Goal: Task Accomplishment & Management: Complete application form

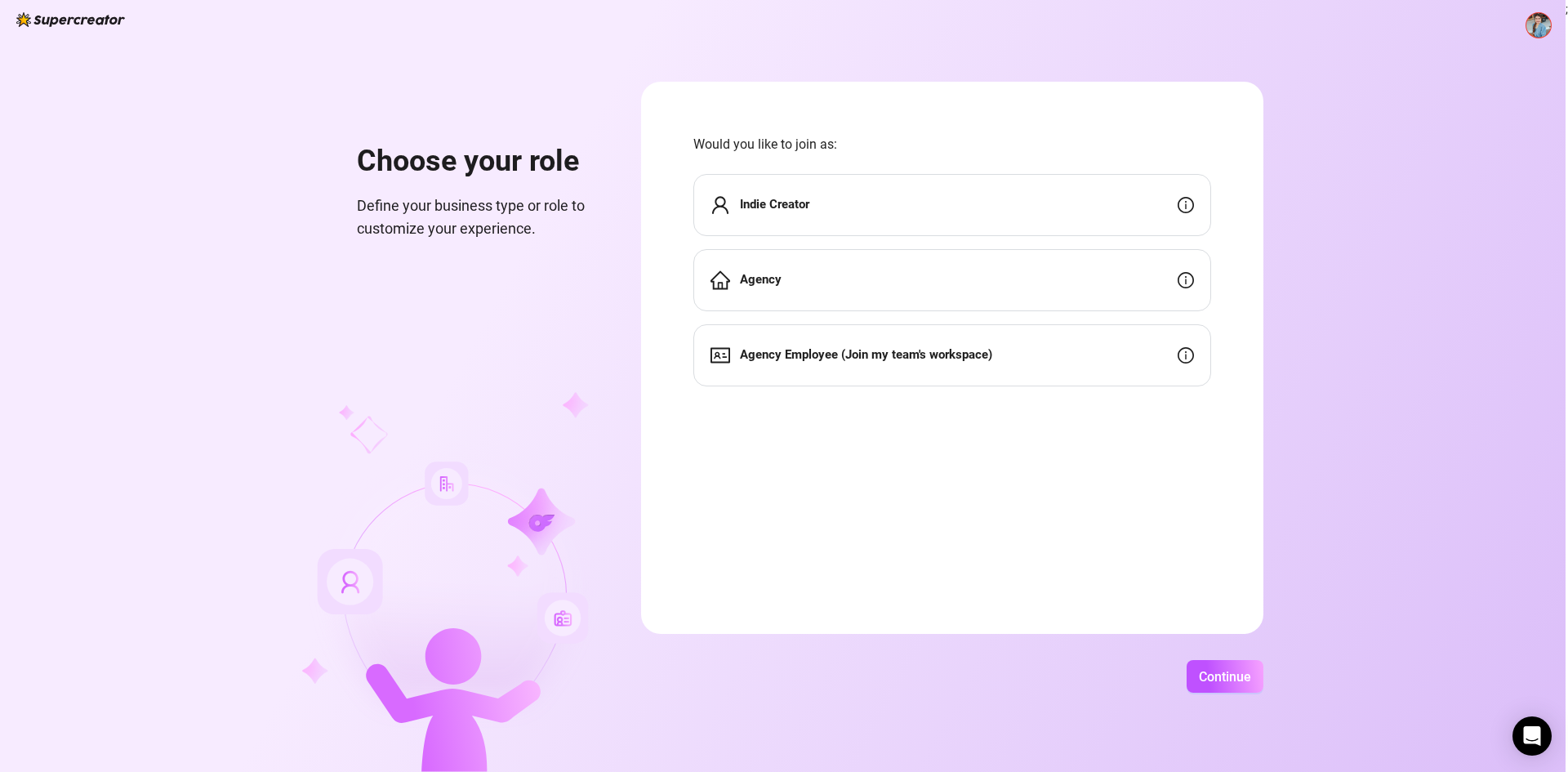
click at [1049, 361] on div "Agency Employee (Join my team's workspace)" at bounding box center [952, 356] width 517 height 62
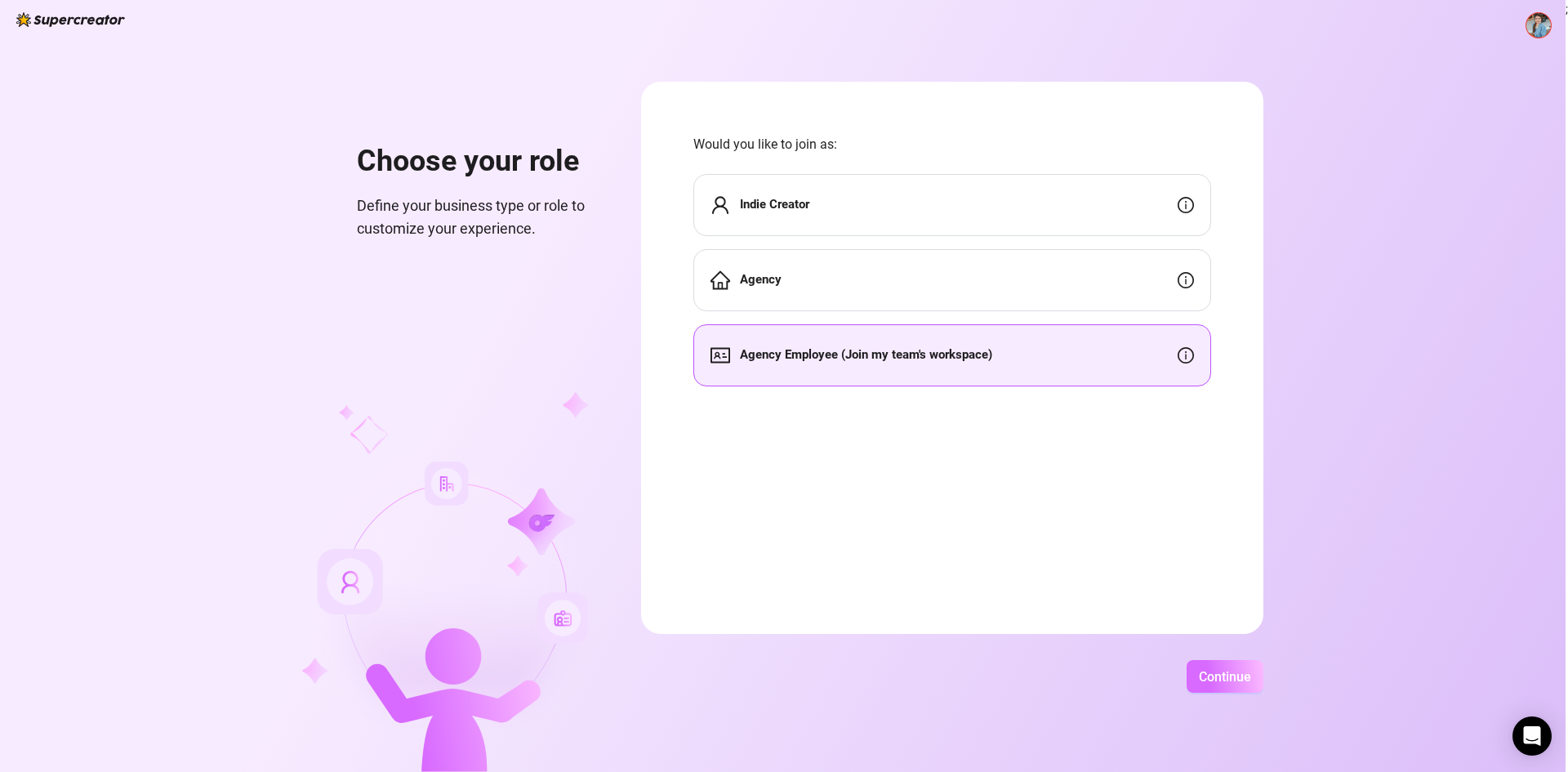
click at [1216, 678] on span "Continue" at bounding box center [1225, 676] width 53 height 16
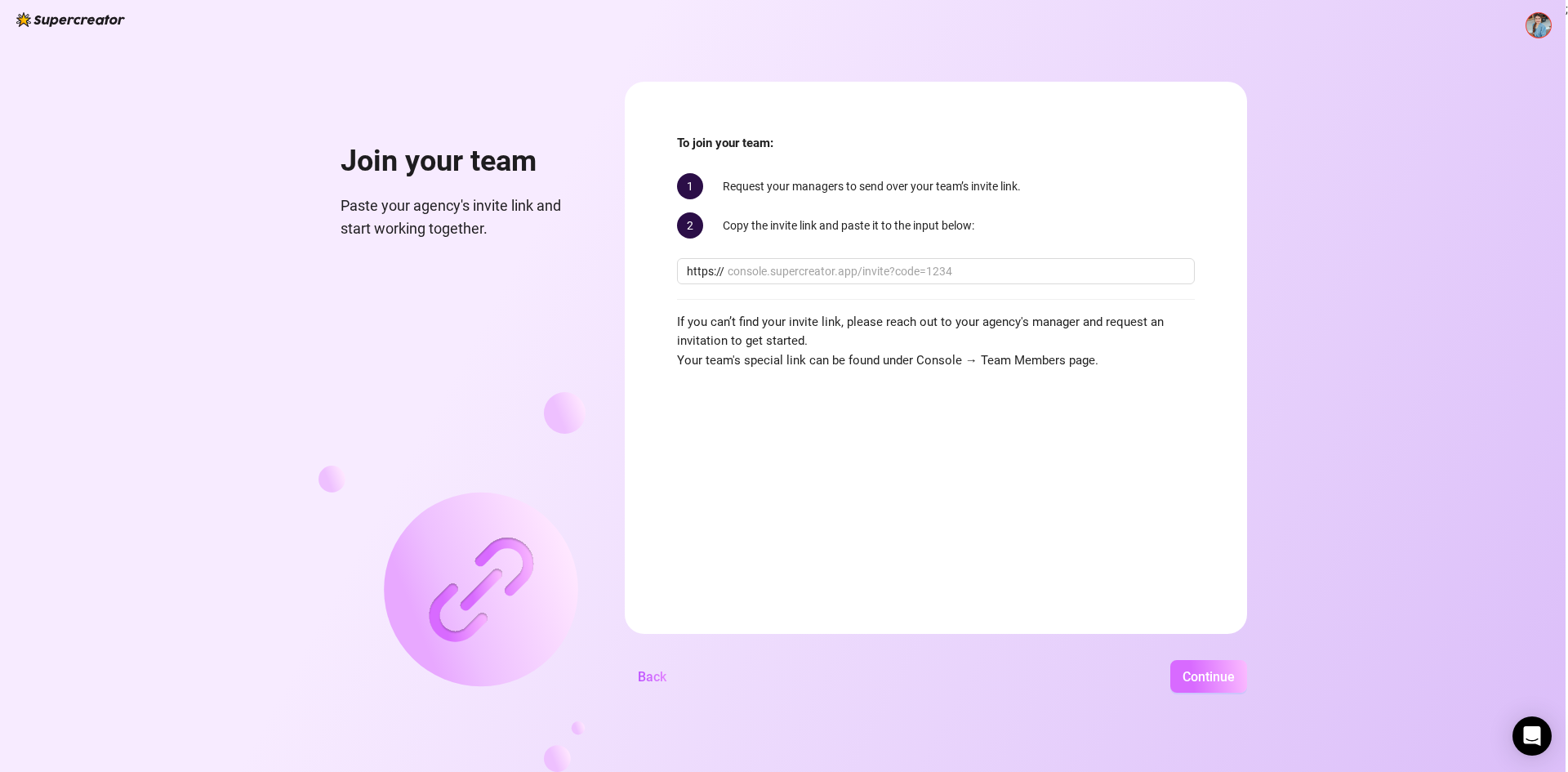
click at [1216, 687] on button "Continue" at bounding box center [1208, 676] width 77 height 33
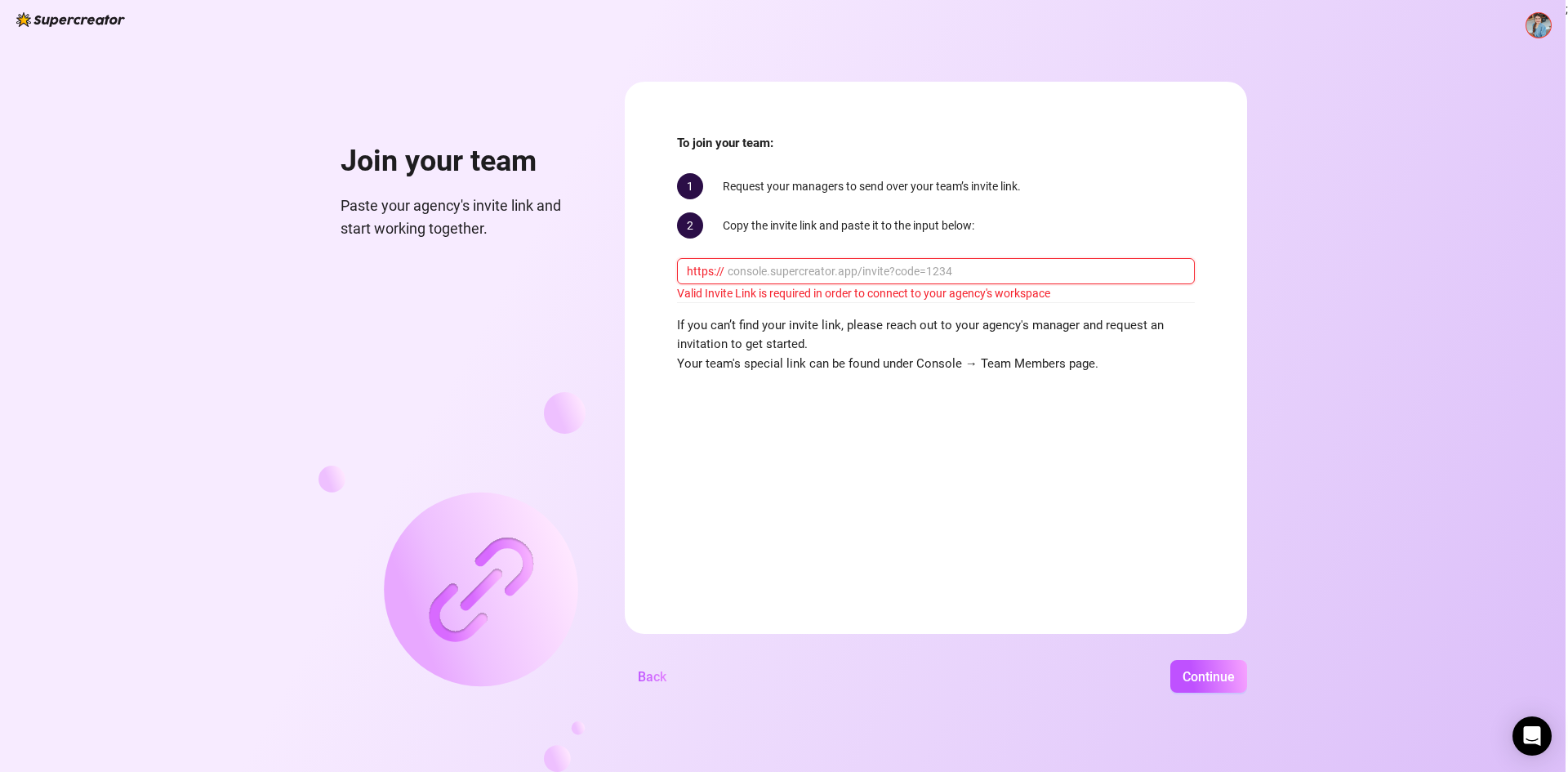
click at [905, 270] on input "text" at bounding box center [956, 271] width 457 height 18
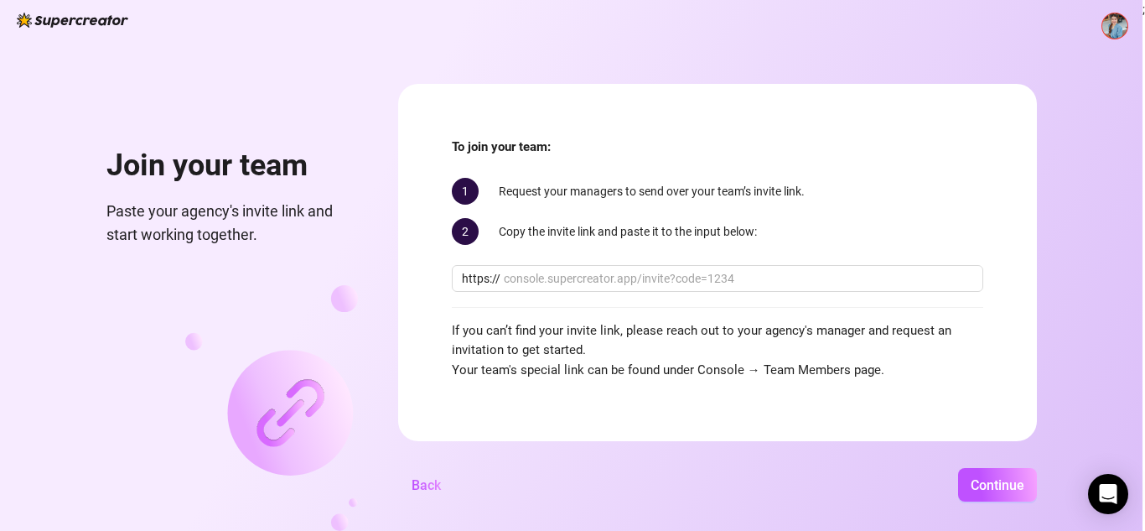
click at [1118, 27] on img at bounding box center [1114, 25] width 25 height 25
click at [600, 87] on form "To join your team: 1 Request your managers to send over your team’s invite link…" at bounding box center [717, 262] width 639 height 357
click at [984, 493] on button "Continue" at bounding box center [997, 485] width 79 height 34
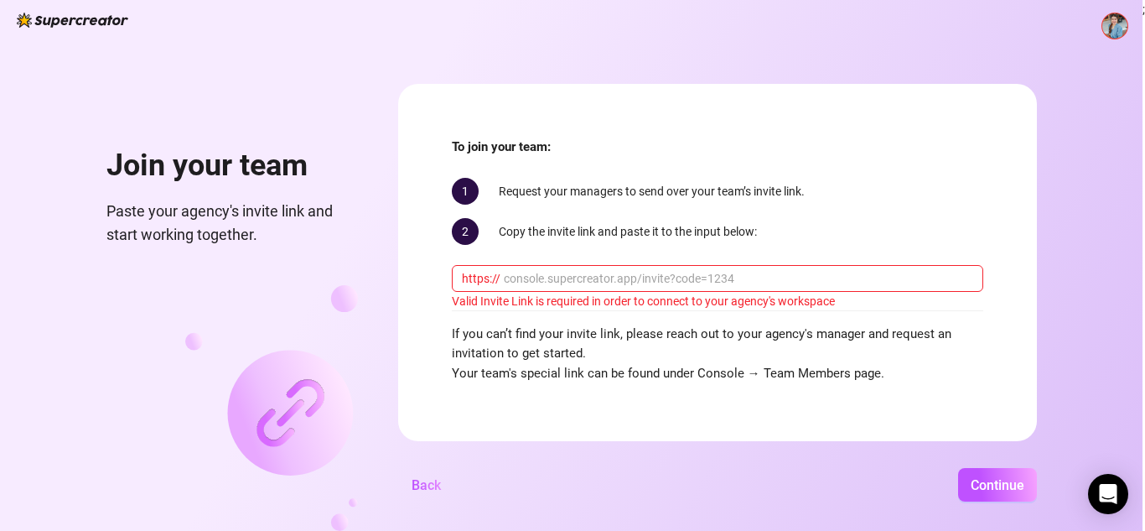
click at [1104, 394] on div "Join your team Paste your agency's invite link and start working together. To j…" at bounding box center [571, 265] width 1142 height 531
click at [1053, 391] on div "Join your team Paste your agency's invite link and start working together. To j…" at bounding box center [571, 265] width 1142 height 531
click at [1114, 34] on img at bounding box center [1114, 25] width 25 height 25
click at [867, 31] on div "Join your team Paste your agency's invite link and start working together. To j…" at bounding box center [571, 265] width 1142 height 531
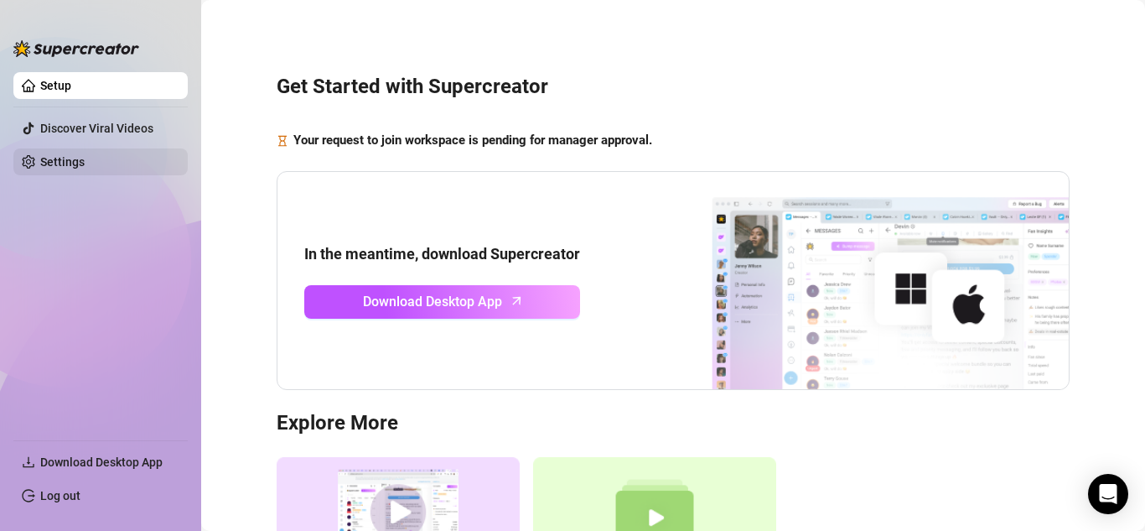
click at [85, 162] on link "Settings" at bounding box center [62, 161] width 44 height 13
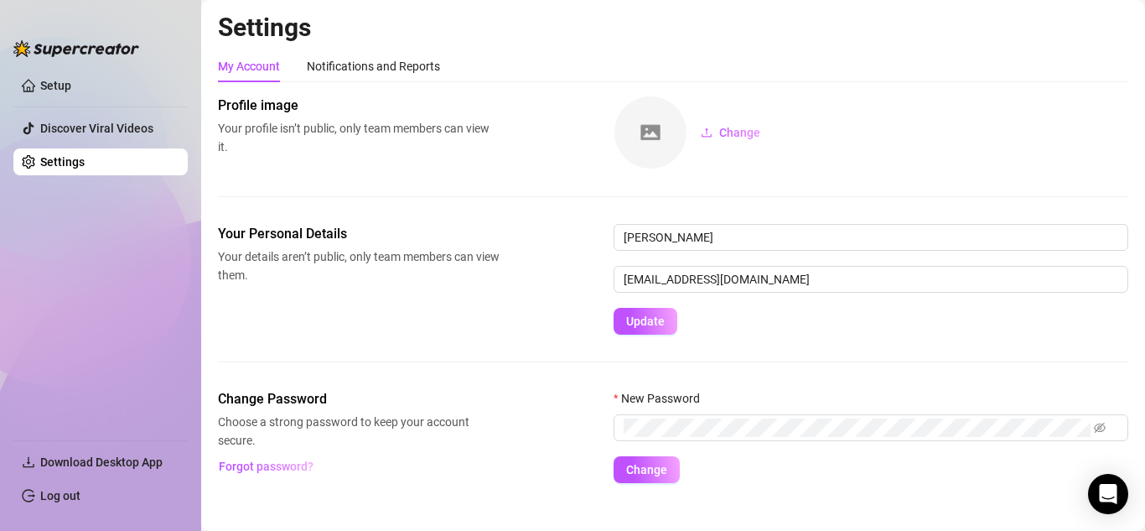
scroll to position [23, 0]
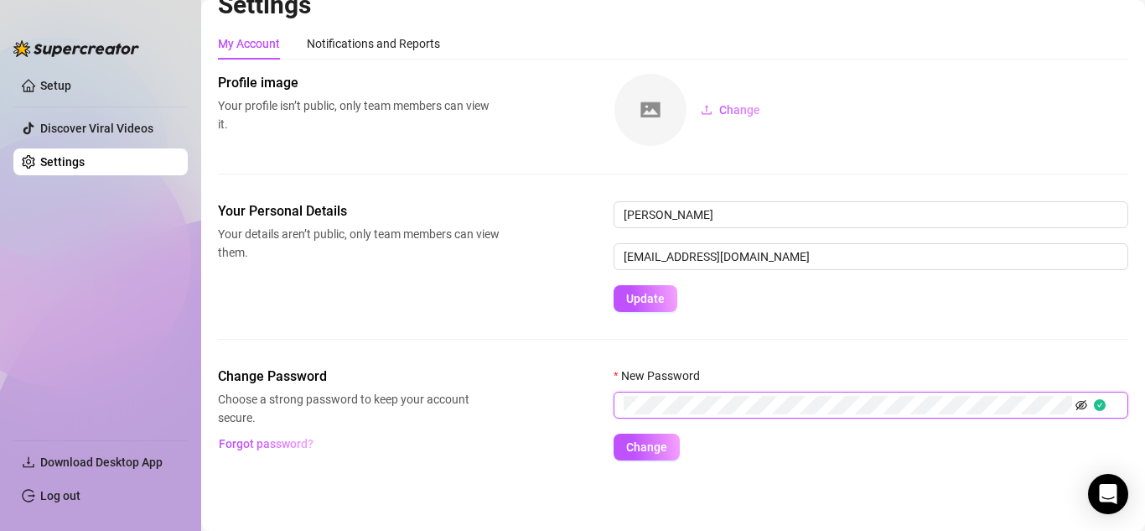
click at [1081, 406] on icon "eye-invisible" at bounding box center [1081, 405] width 3 height 3
click at [665, 449] on span "Change" at bounding box center [646, 446] width 41 height 13
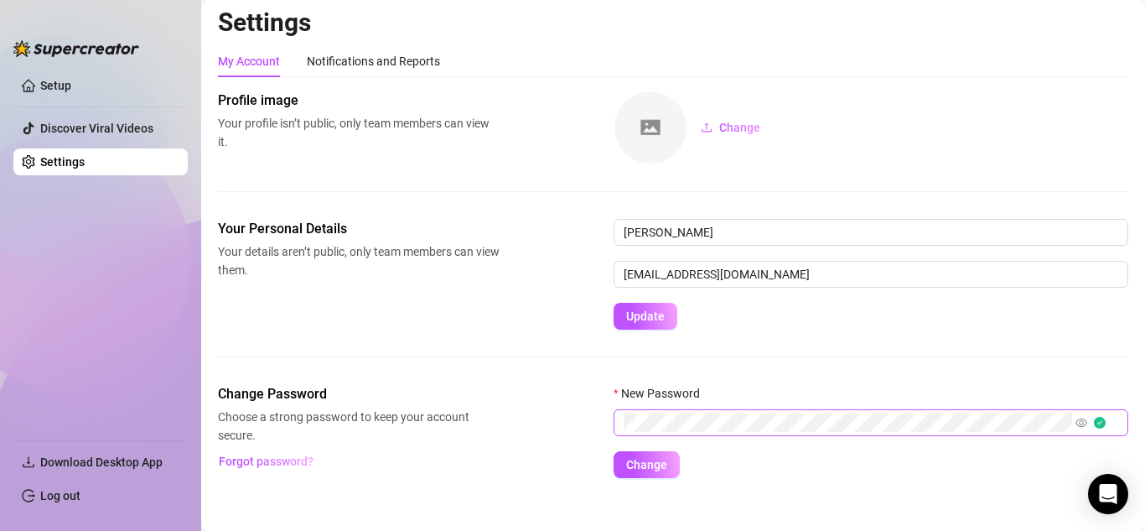
scroll to position [0, 0]
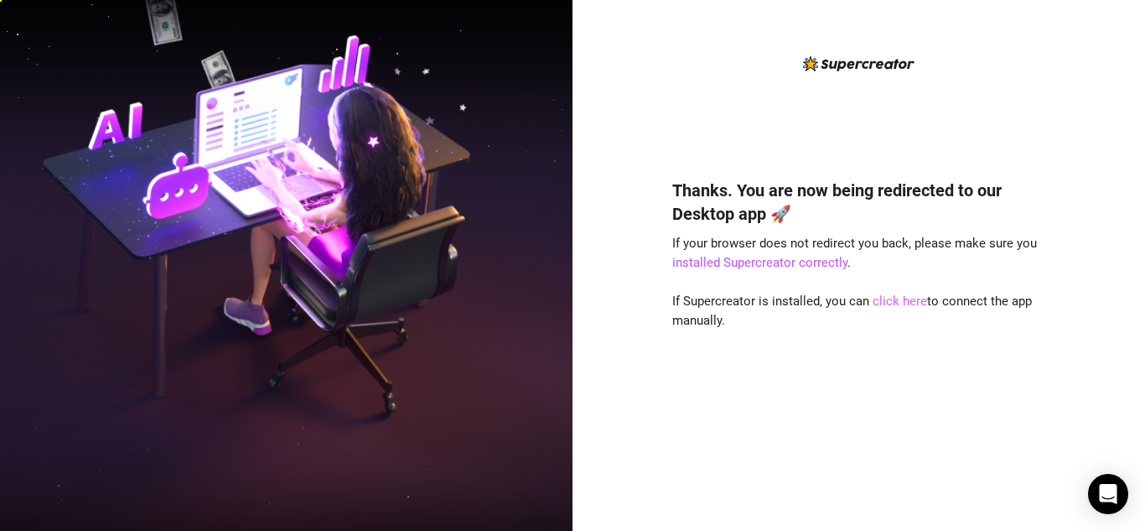
click at [908, 303] on link "click here" at bounding box center [899, 300] width 54 height 15
click at [888, 301] on link "click here" at bounding box center [899, 300] width 54 height 15
click at [890, 298] on link "click here" at bounding box center [899, 300] width 54 height 15
click at [903, 298] on link "click here" at bounding box center [899, 300] width 54 height 15
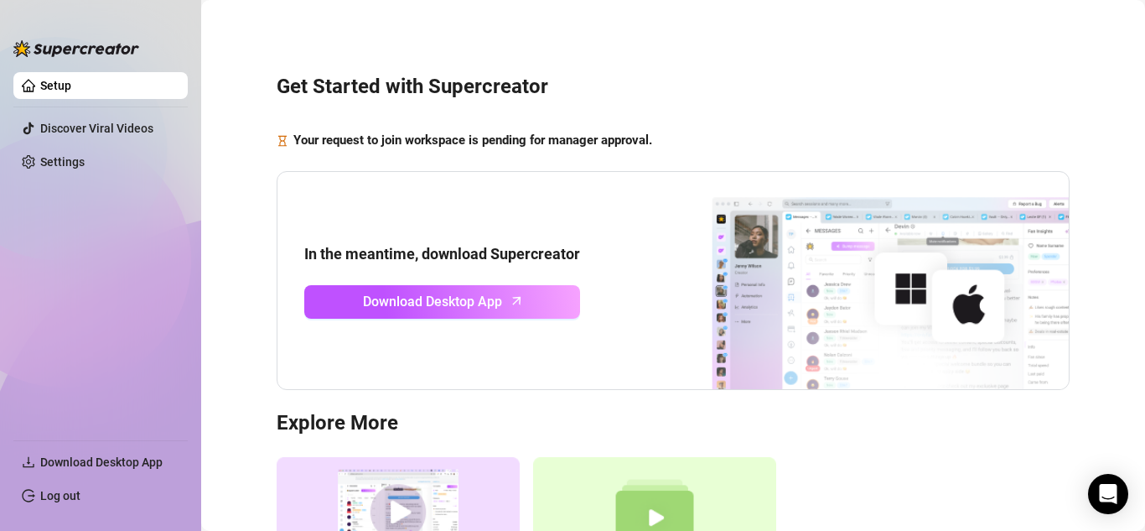
click at [832, 74] on h3 "Get Started with Supercreator" at bounding box center [673, 87] width 793 height 27
click at [55, 87] on link "Setup" at bounding box center [55, 85] width 31 height 13
